Goal: Find specific page/section: Find specific page/section

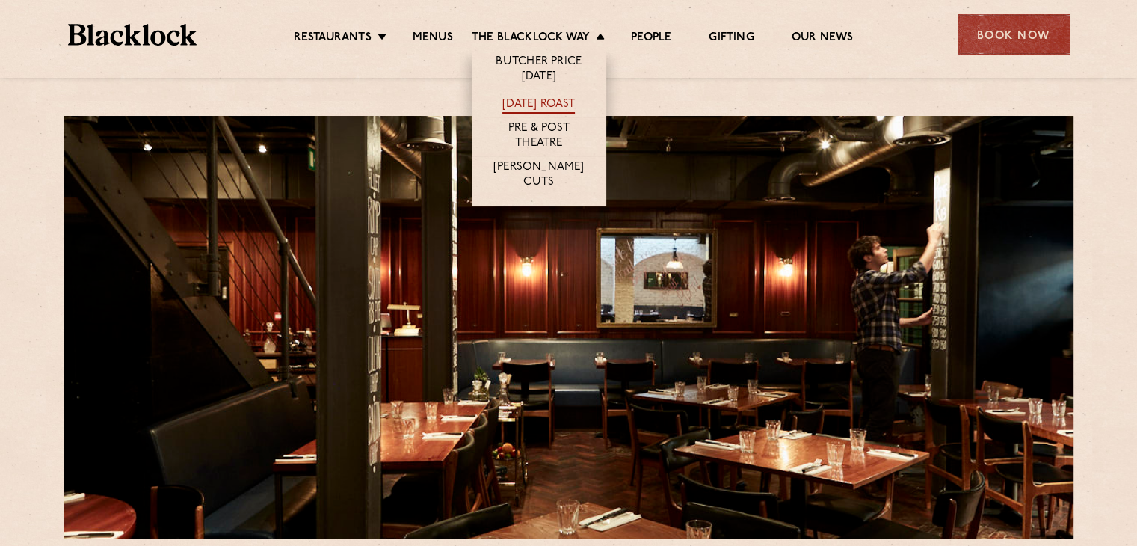
click at [553, 99] on link "[DATE] Roast" at bounding box center [539, 105] width 73 height 16
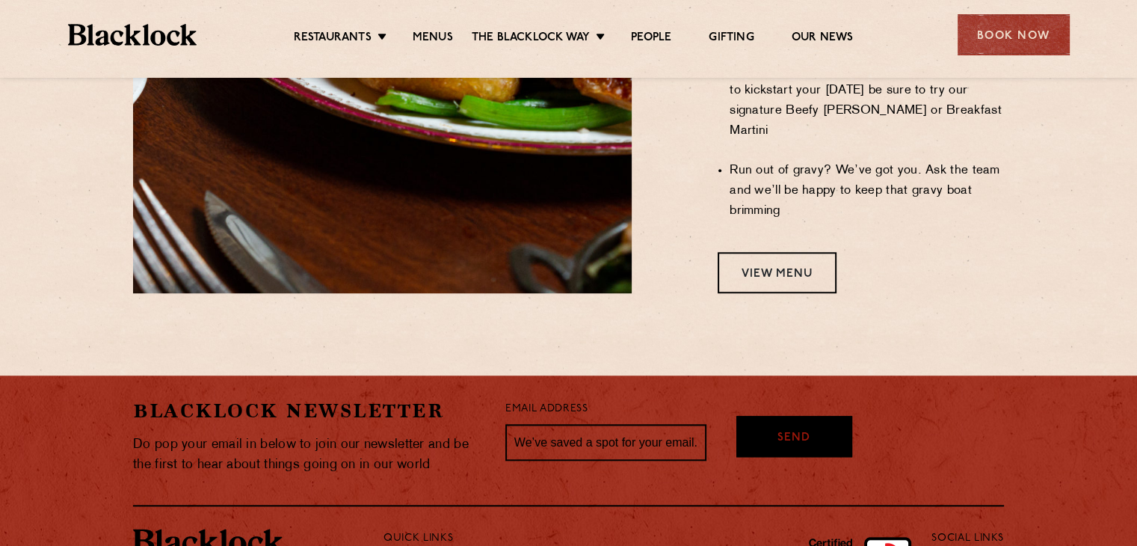
scroll to position [1433, 0]
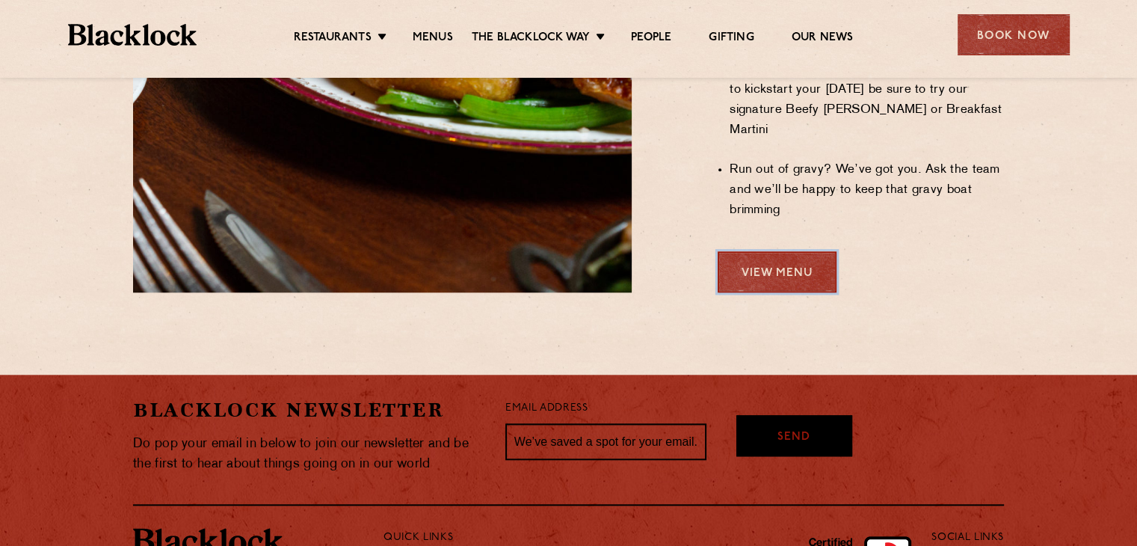
click at [795, 251] on link "View Menu" at bounding box center [777, 271] width 119 height 41
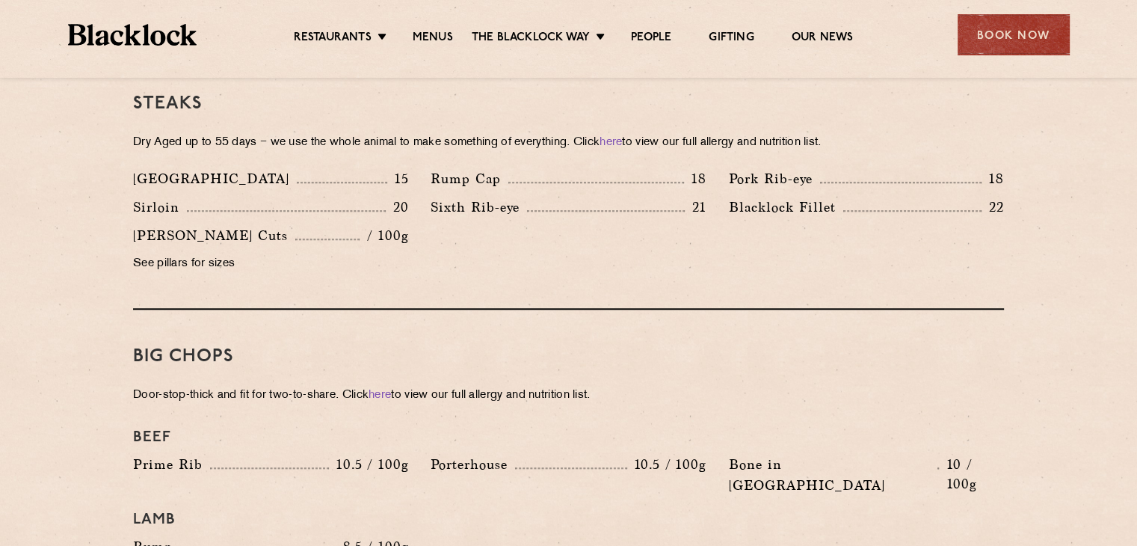
scroll to position [1421, 0]
